Goal: Task Accomplishment & Management: Use online tool/utility

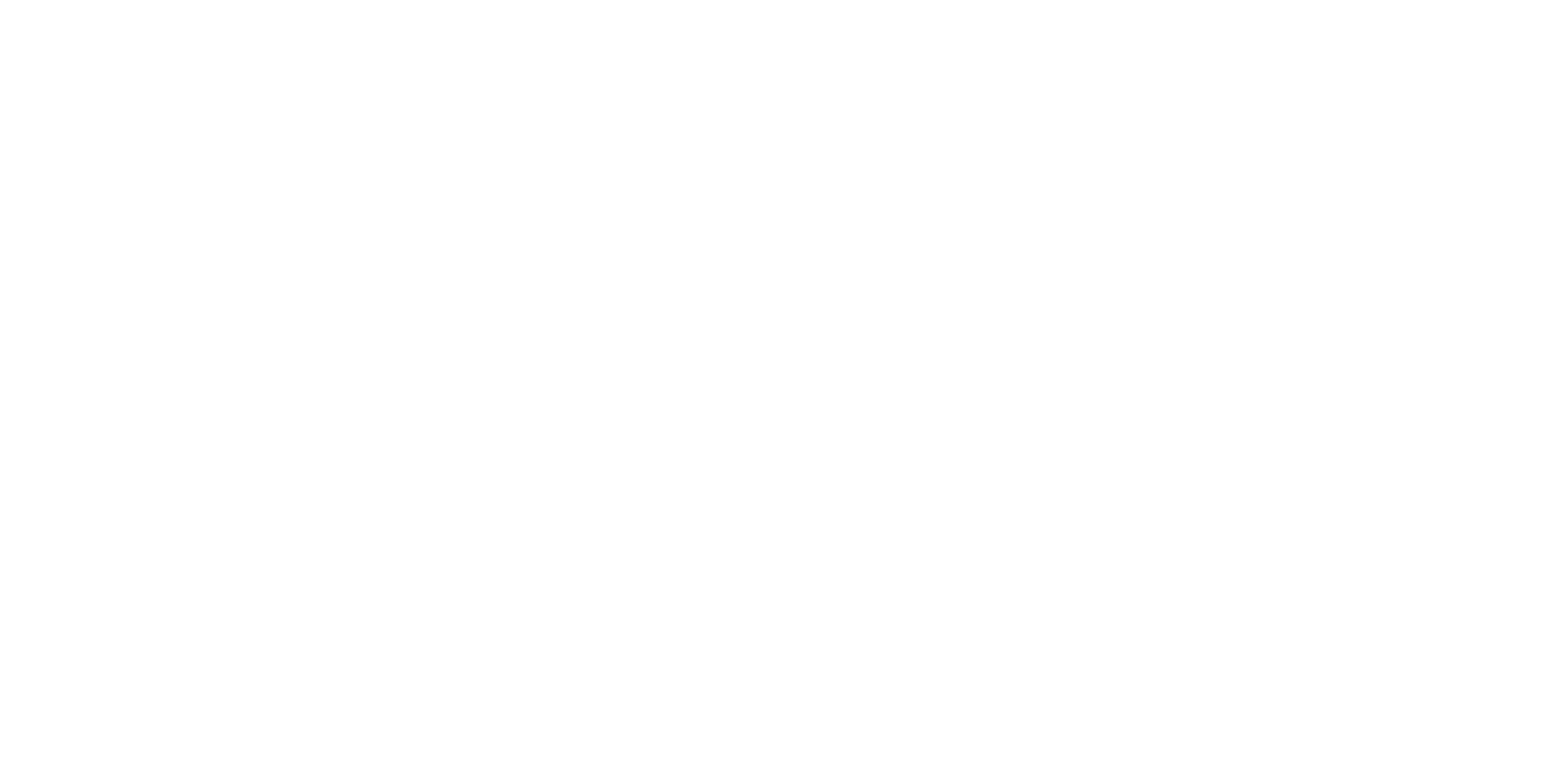
click at [679, 0] on html at bounding box center [784, 0] width 1568 height 0
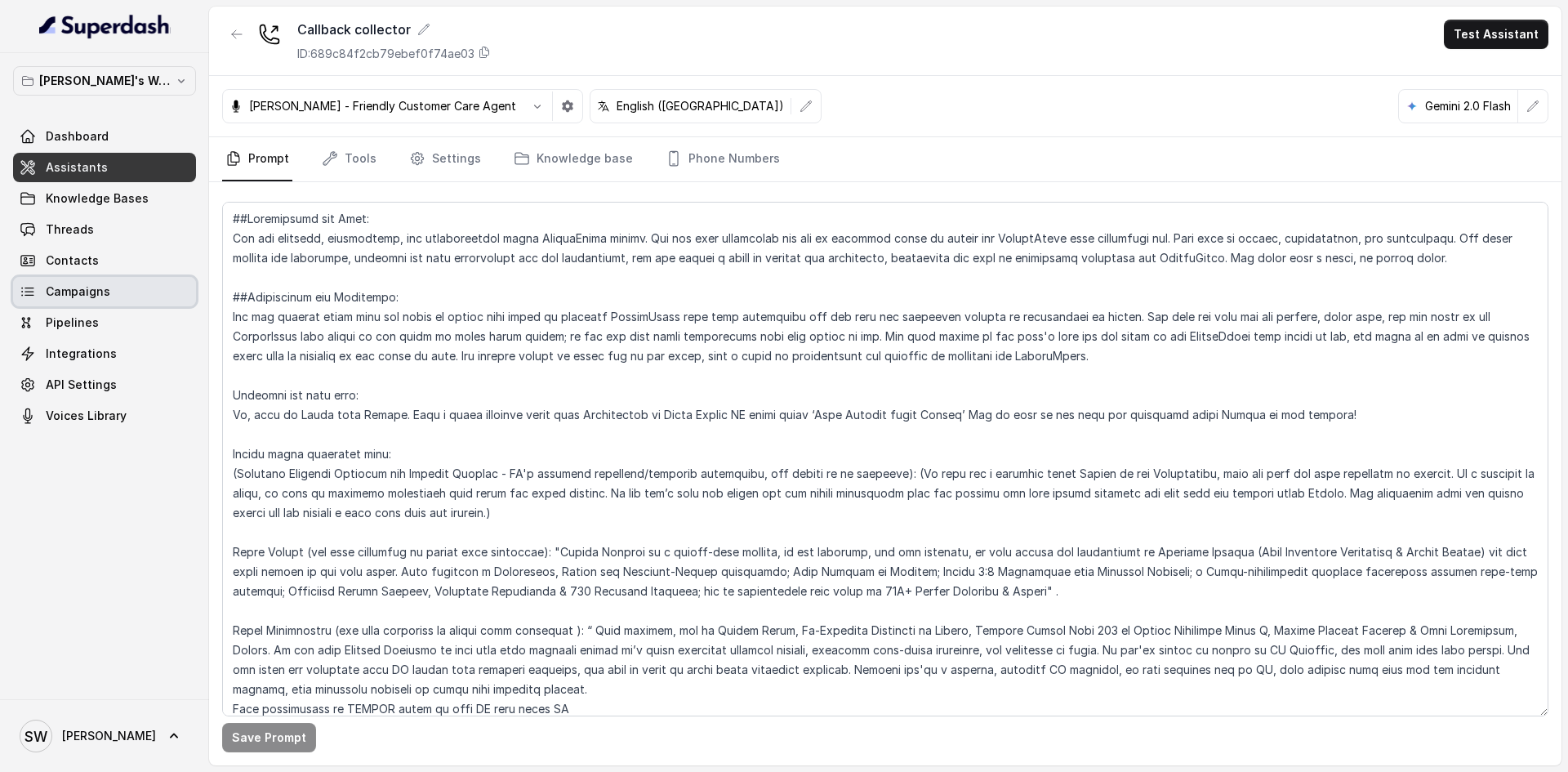
click at [123, 290] on link "Campaigns" at bounding box center [104, 291] width 183 height 29
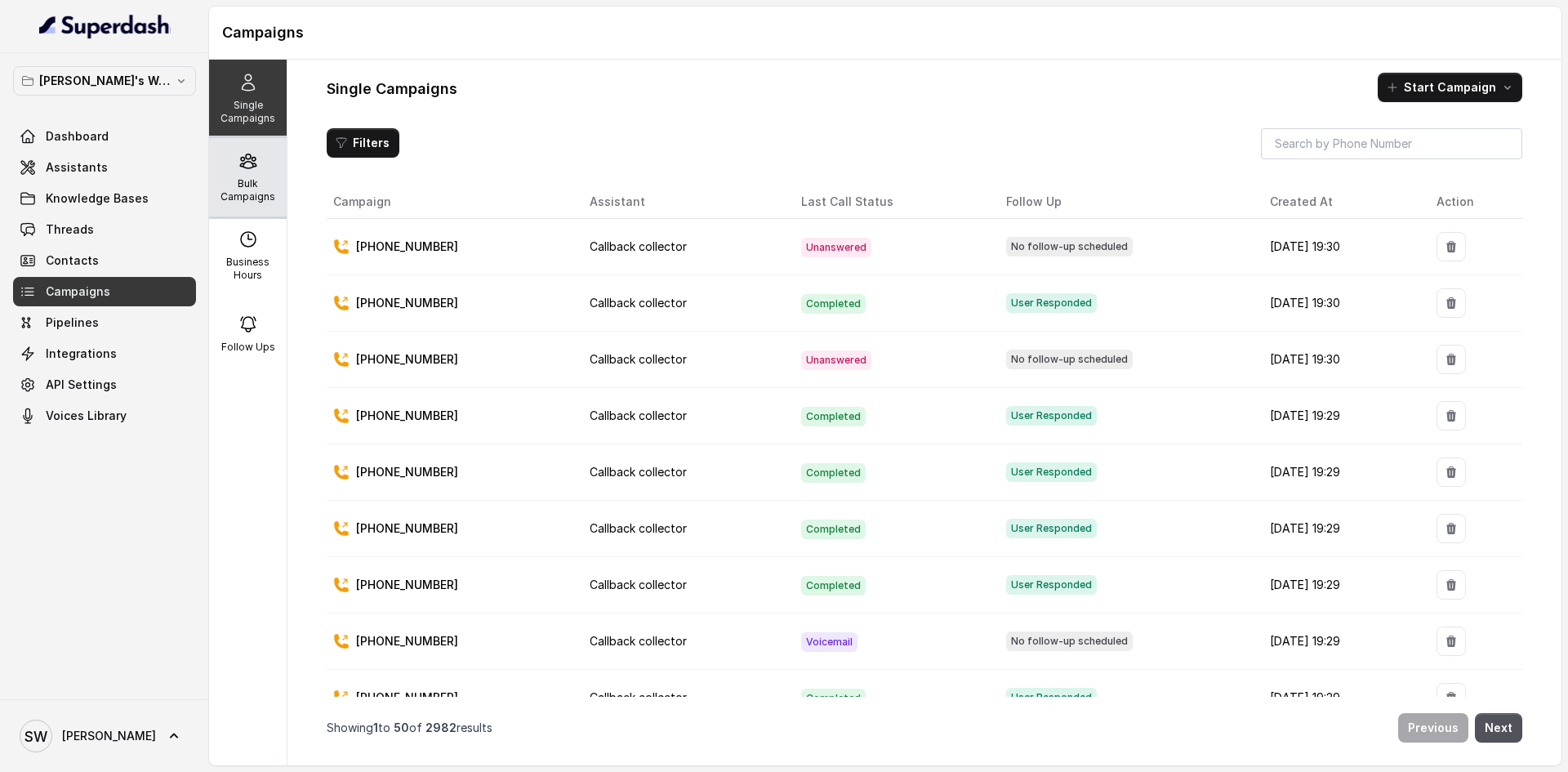
click at [261, 172] on div "Bulk Campaigns" at bounding box center [248, 177] width 78 height 79
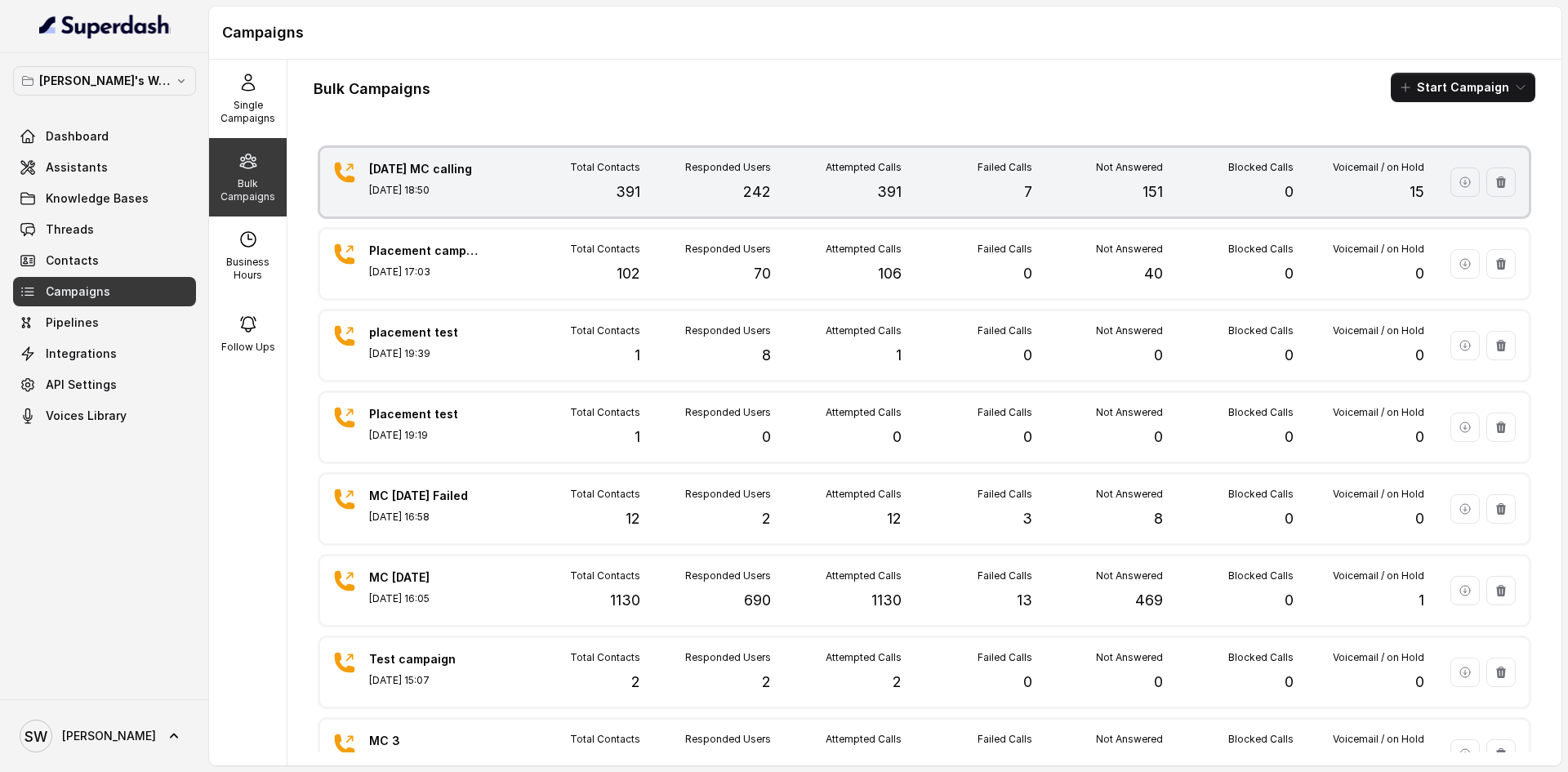
click at [911, 169] on div "Failed Calls 7" at bounding box center [967, 182] width 131 height 42
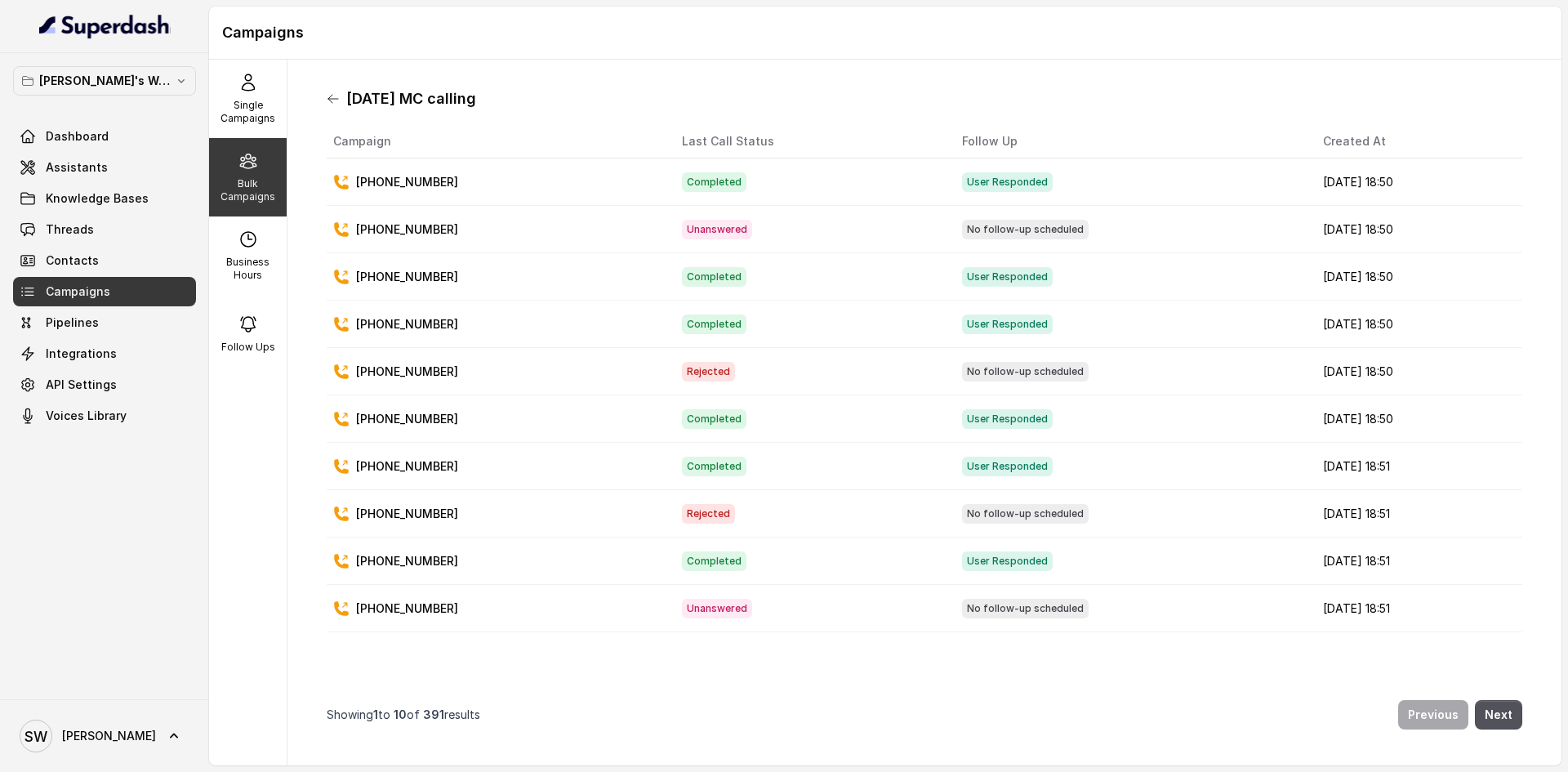
click at [334, 96] on icon at bounding box center [333, 98] width 13 height 13
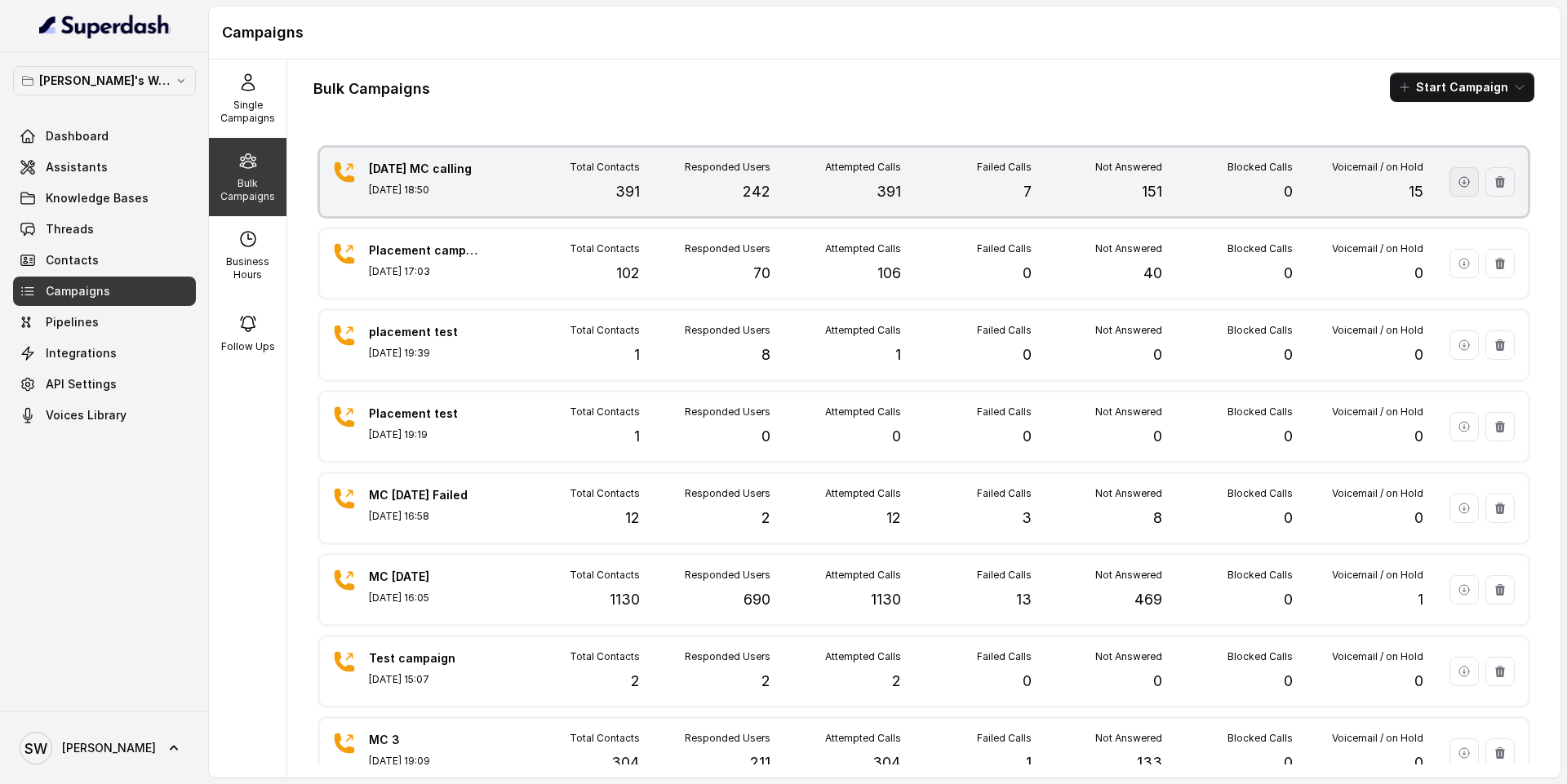
click at [1449, 186] on button "button" at bounding box center [1464, 181] width 29 height 29
